Goal: Obtain resource: Download file/media

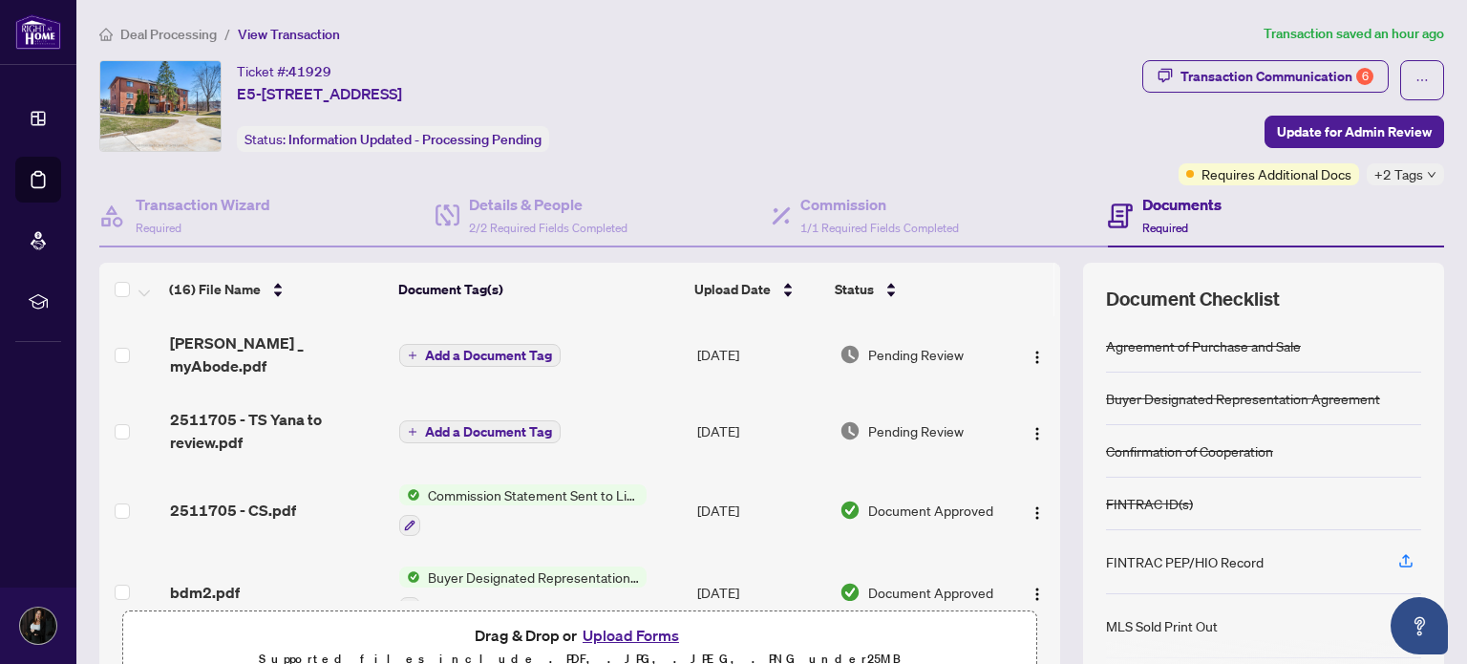
scroll to position [837, 0]
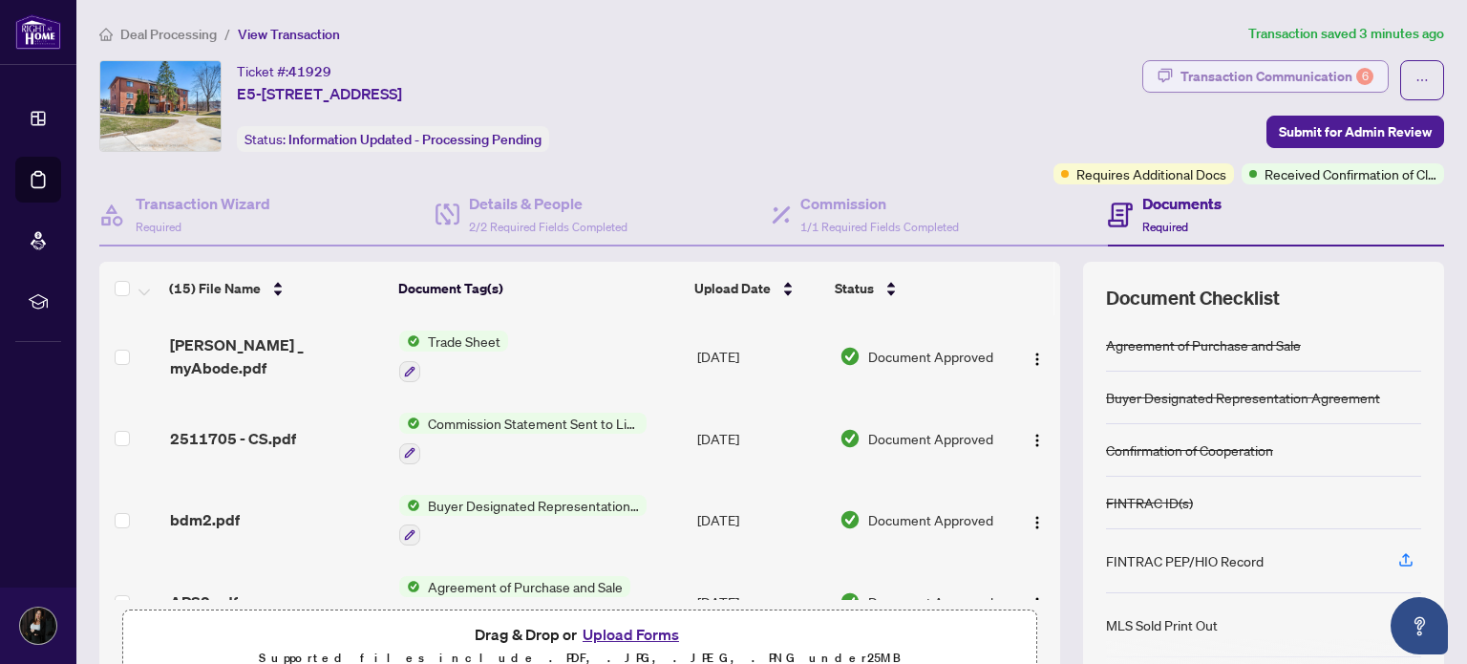
click at [1246, 83] on div "Transaction Communication 6" at bounding box center [1276, 76] width 193 height 31
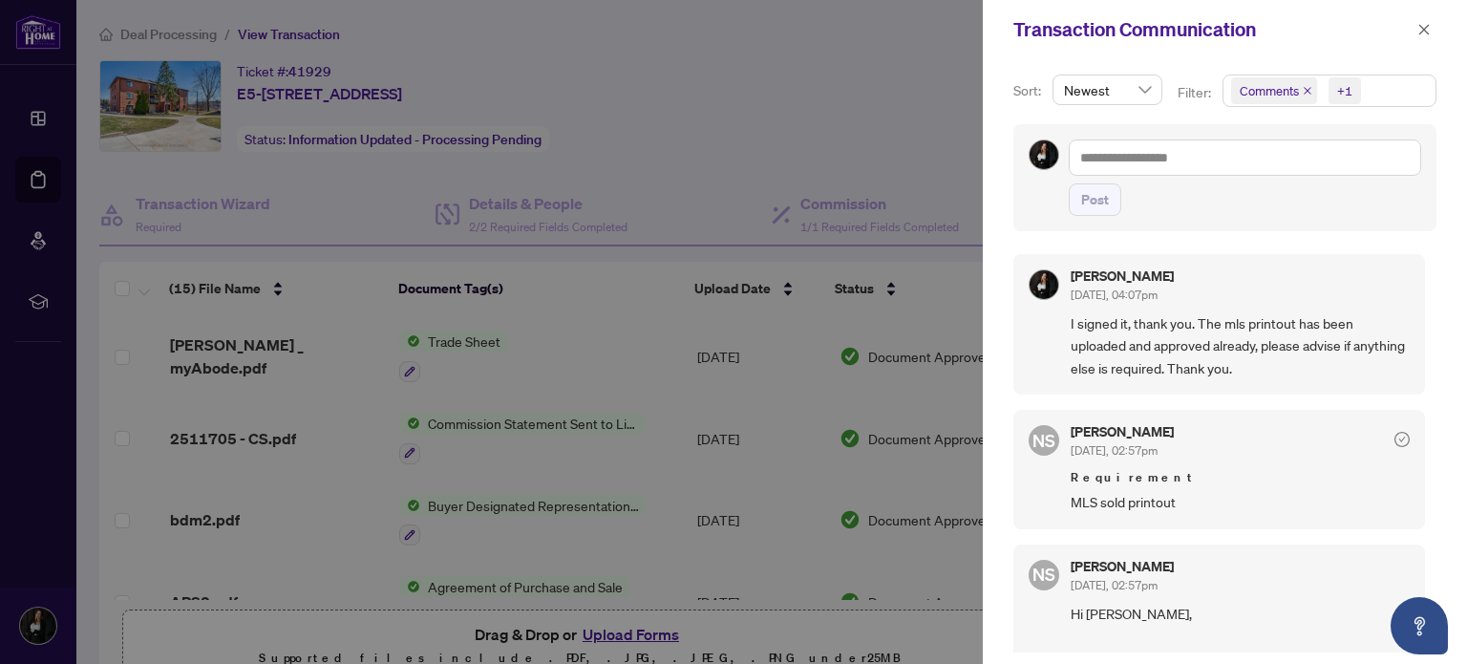
click at [1439, 14] on div "Transaction Communication" at bounding box center [1225, 29] width 484 height 59
click at [1425, 31] on icon "close" at bounding box center [1424, 29] width 11 height 11
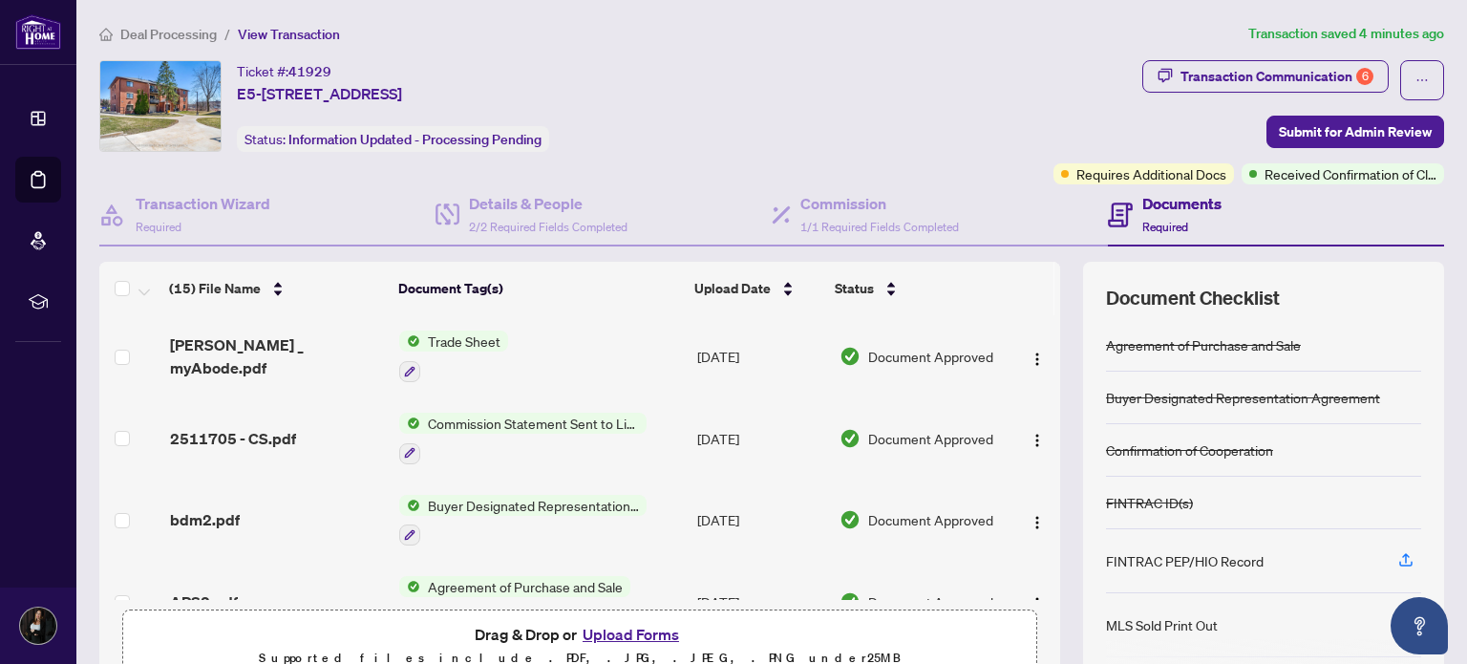
click at [260, 378] on td "[PERSON_NAME] _ myAbode.pdf" at bounding box center [277, 356] width 230 height 82
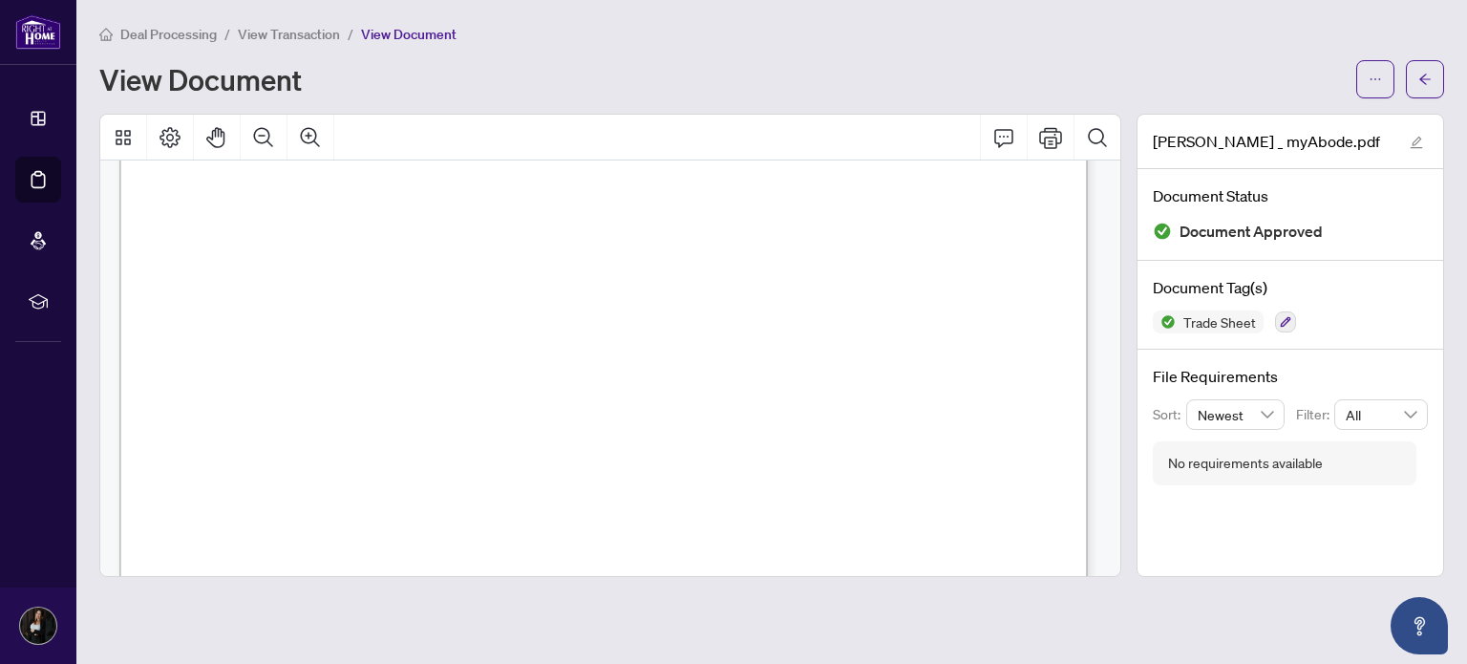
scroll to position [138, 0]
click at [271, 134] on icon "Zoom Out" at bounding box center [263, 137] width 23 height 23
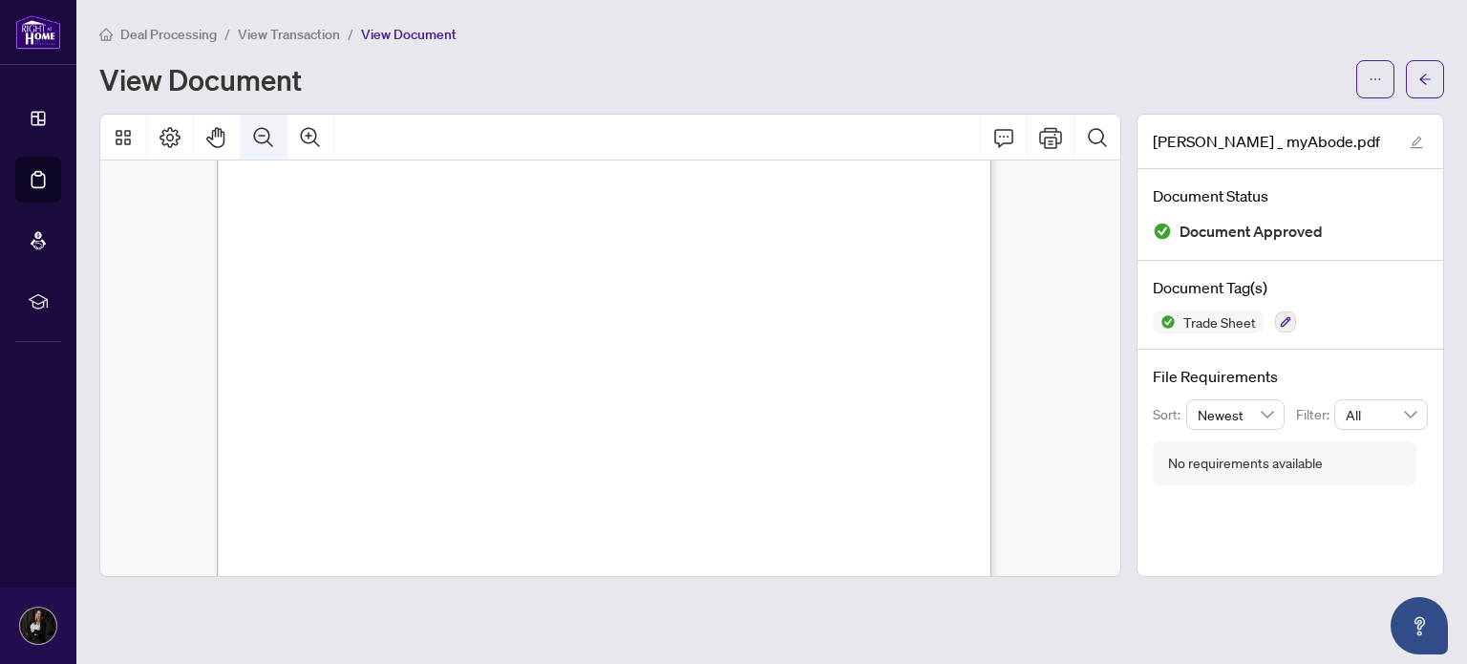
scroll to position [106, 0]
click at [308, 136] on icon "Zoom In" at bounding box center [310, 136] width 19 height 19
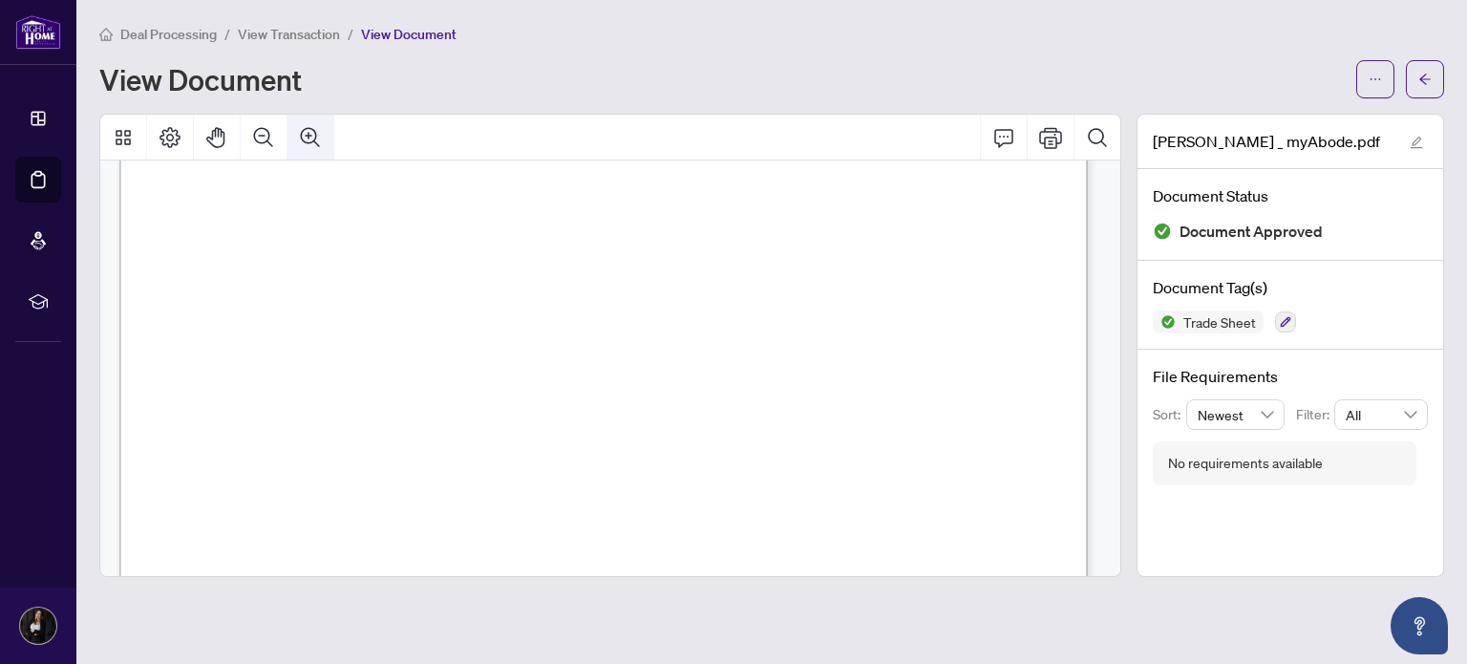
scroll to position [138, 0]
click at [1075, 81] on div "View Document" at bounding box center [721, 79] width 1245 height 31
